Goal: Task Accomplishment & Management: Use online tool/utility

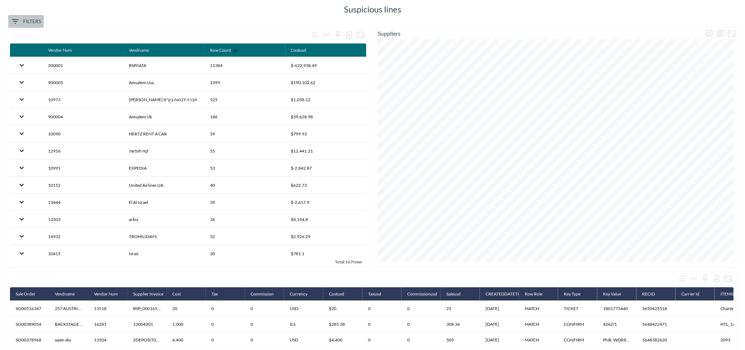
click at [23, 19] on span "Filters" at bounding box center [26, 21] width 30 height 9
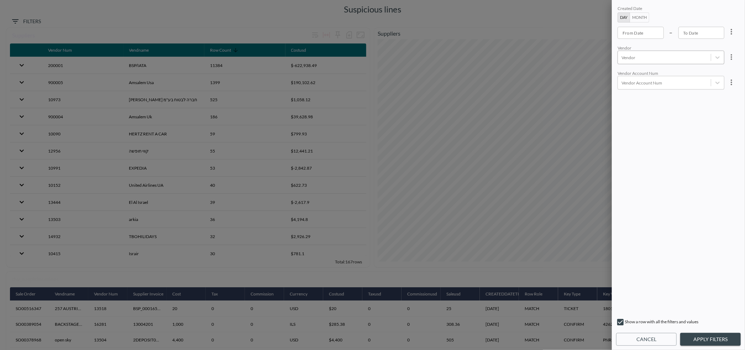
click at [642, 56] on div at bounding box center [665, 57] width 86 height 7
type input "t"
click at [633, 57] on icon "Remove tbio" at bounding box center [635, 57] width 5 height 5
click at [655, 74] on div "TBOHILIDAYS" at bounding box center [649, 77] width 37 height 12
click at [625, 78] on input "TBOHILIDAYS" at bounding box center [623, 76] width 15 height 15
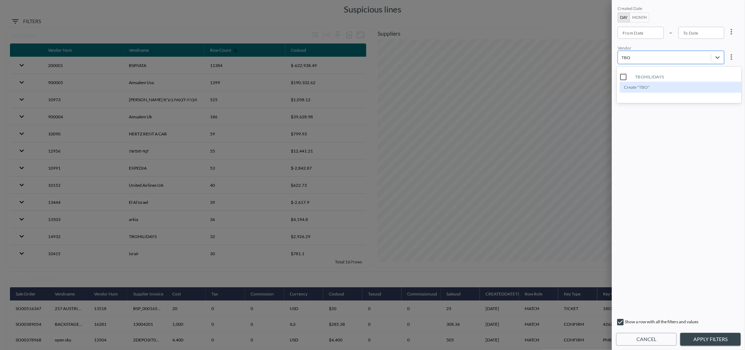
click at [627, 80] on input "TBOHILIDAYS" at bounding box center [623, 76] width 15 height 15
type input "TBO"
click at [715, 336] on button "Apply Filters" at bounding box center [710, 339] width 61 height 13
